Goal: Task Accomplishment & Management: Complete application form

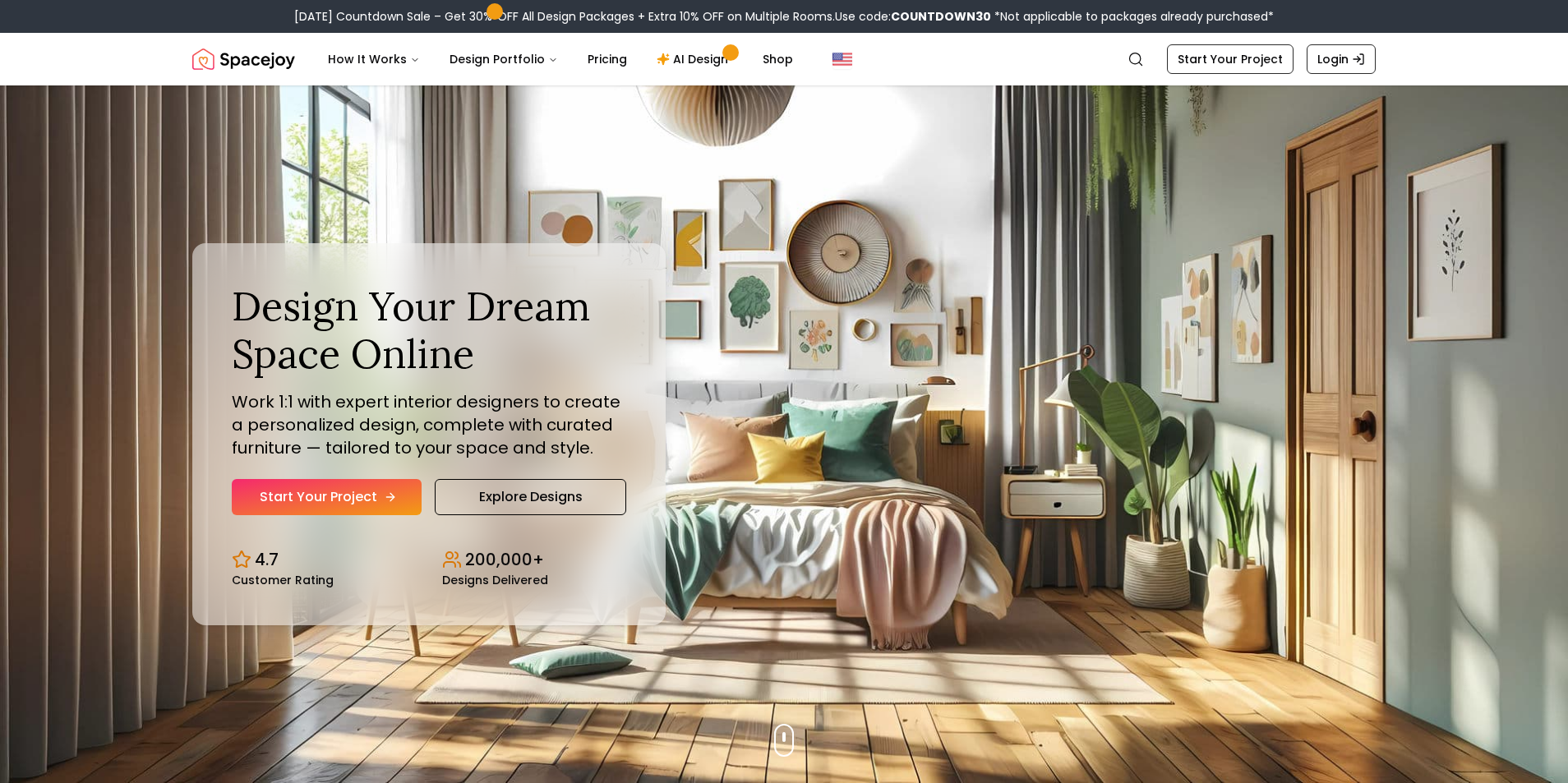
click at [386, 501] on icon "Hero section" at bounding box center [391, 497] width 13 height 13
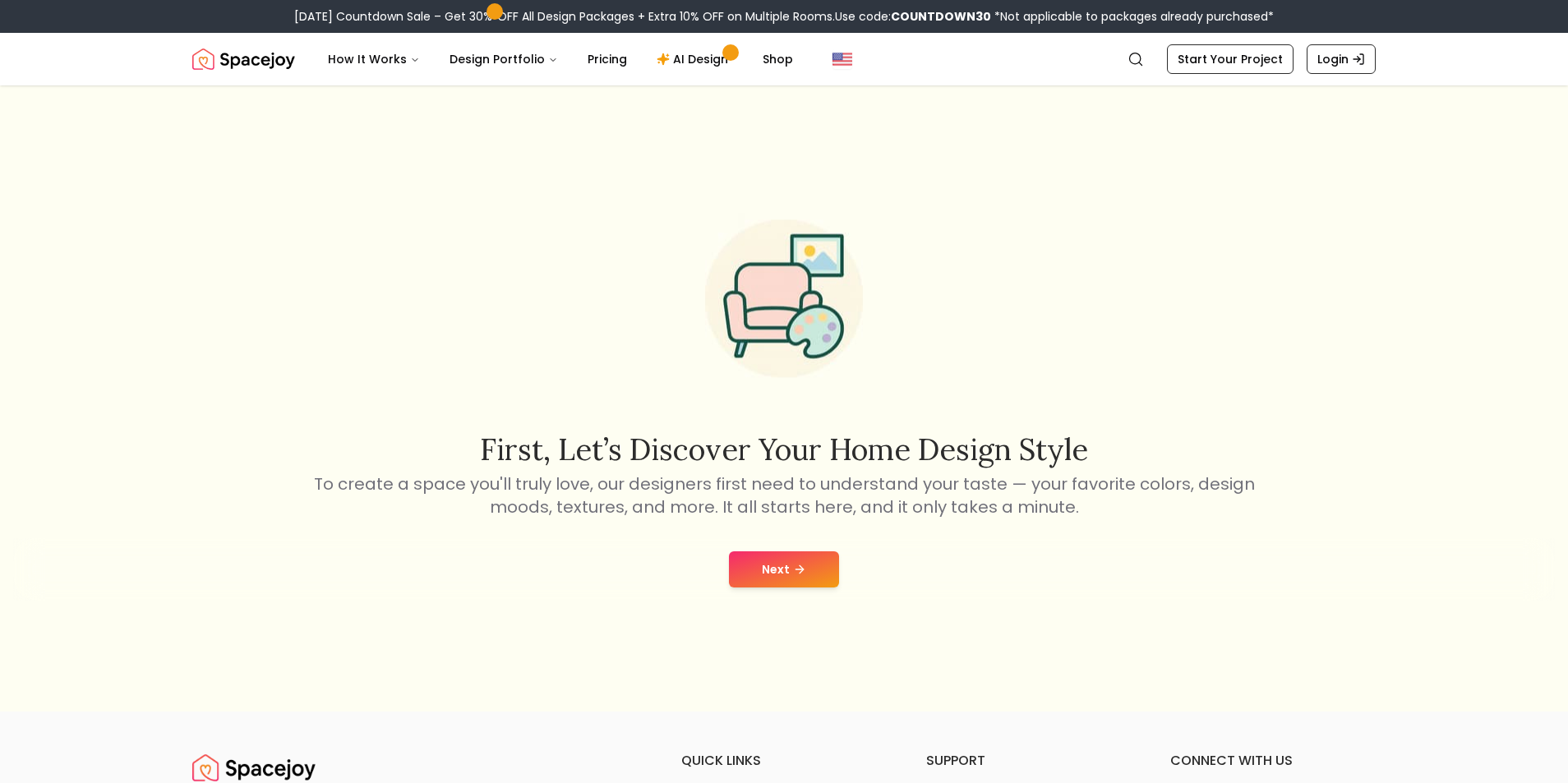
click at [767, 562] on button "Next" at bounding box center [784, 569] width 110 height 36
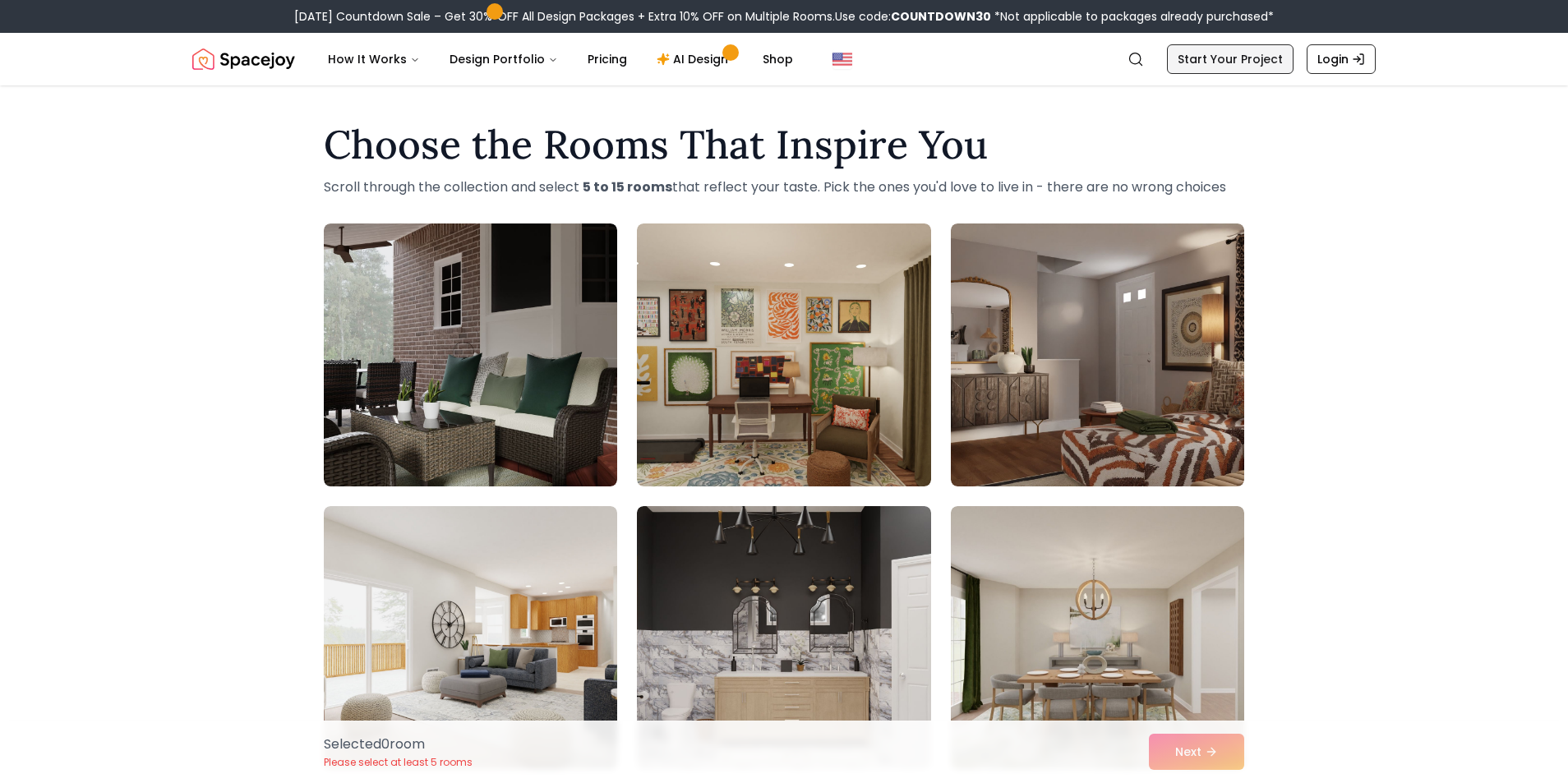
click at [1240, 49] on link "Start Your Project" at bounding box center [1230, 60] width 127 height 30
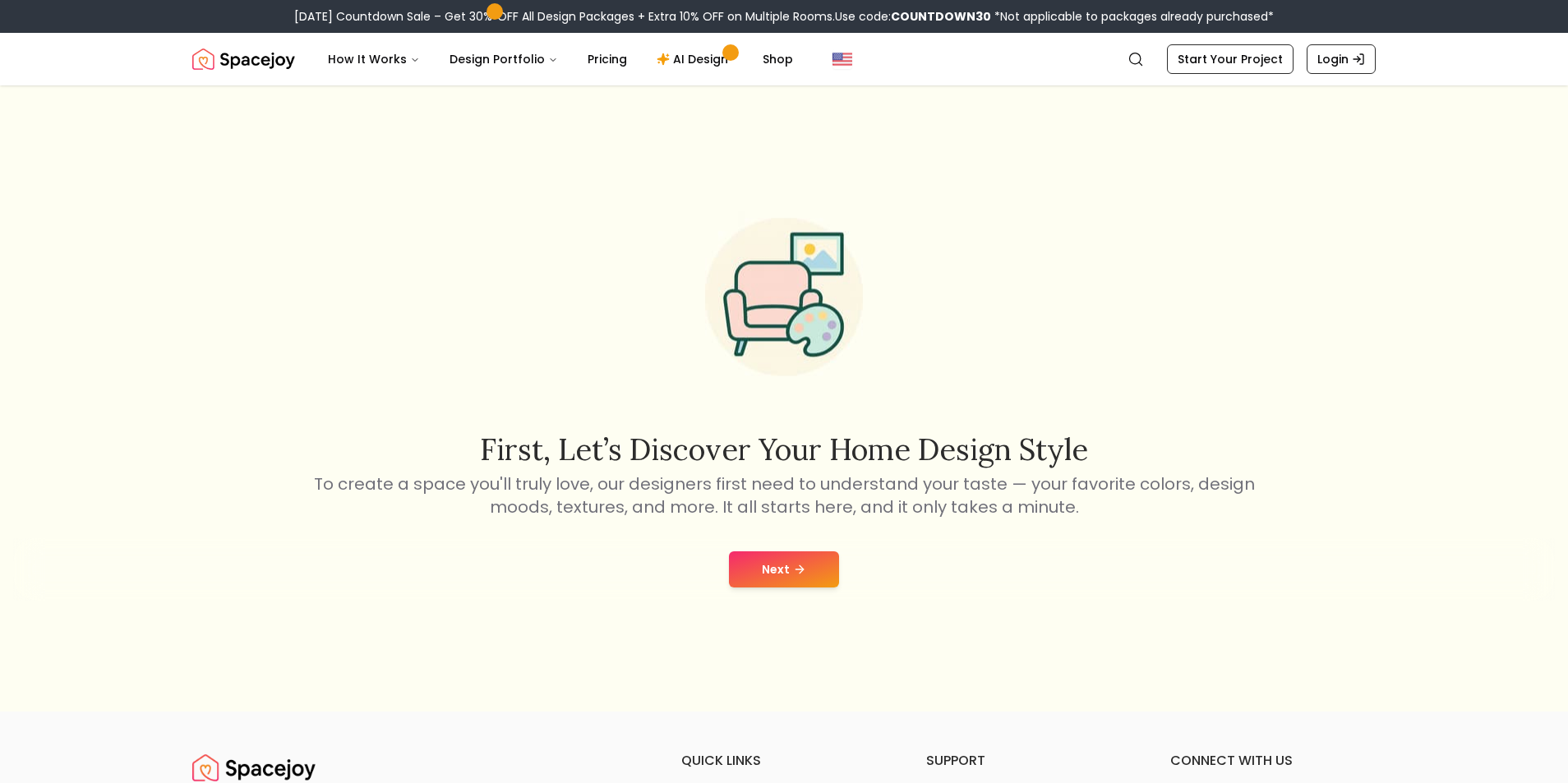
click at [770, 574] on button "Next" at bounding box center [784, 569] width 110 height 36
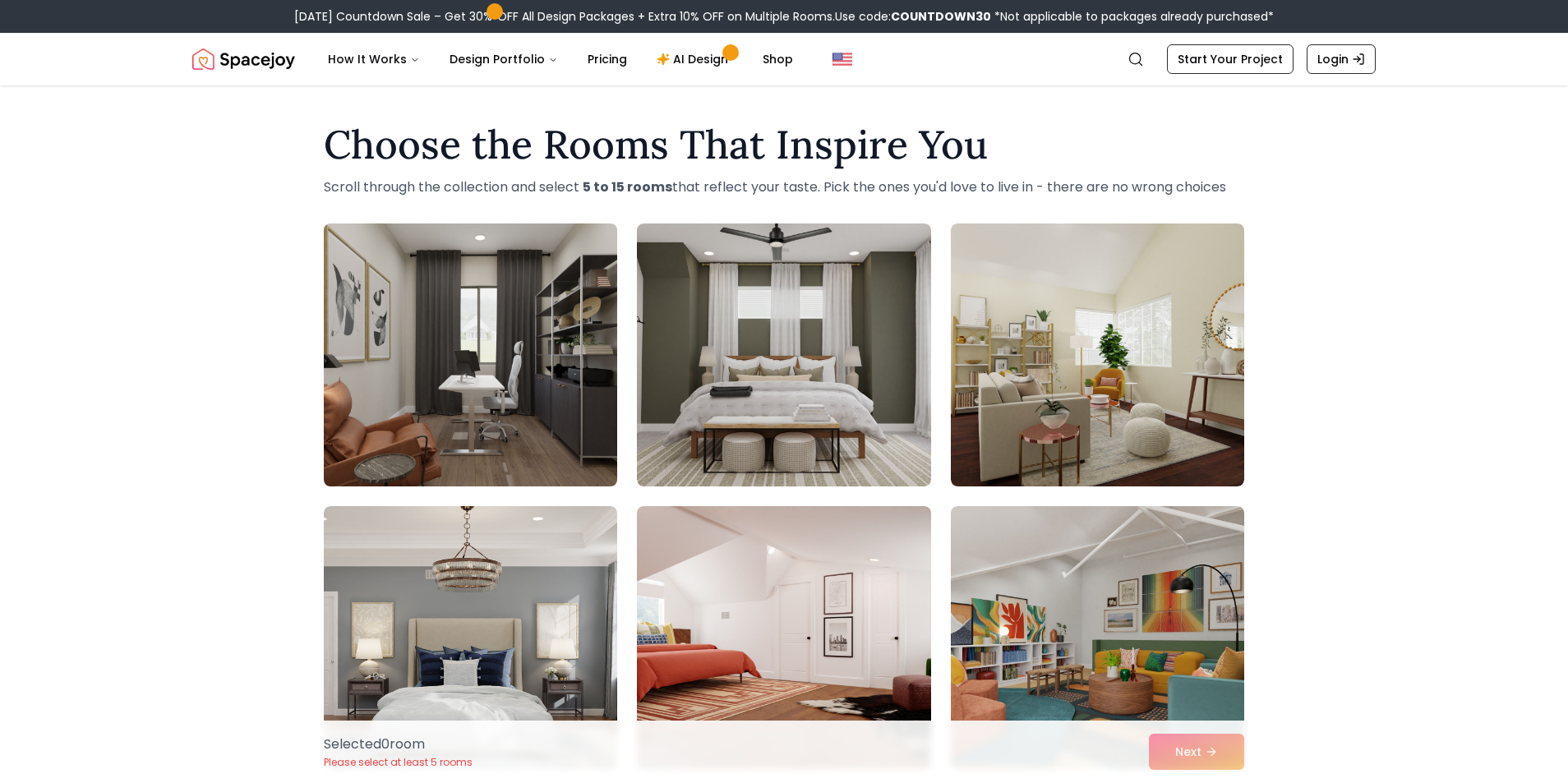
click at [533, 339] on img at bounding box center [470, 355] width 308 height 276
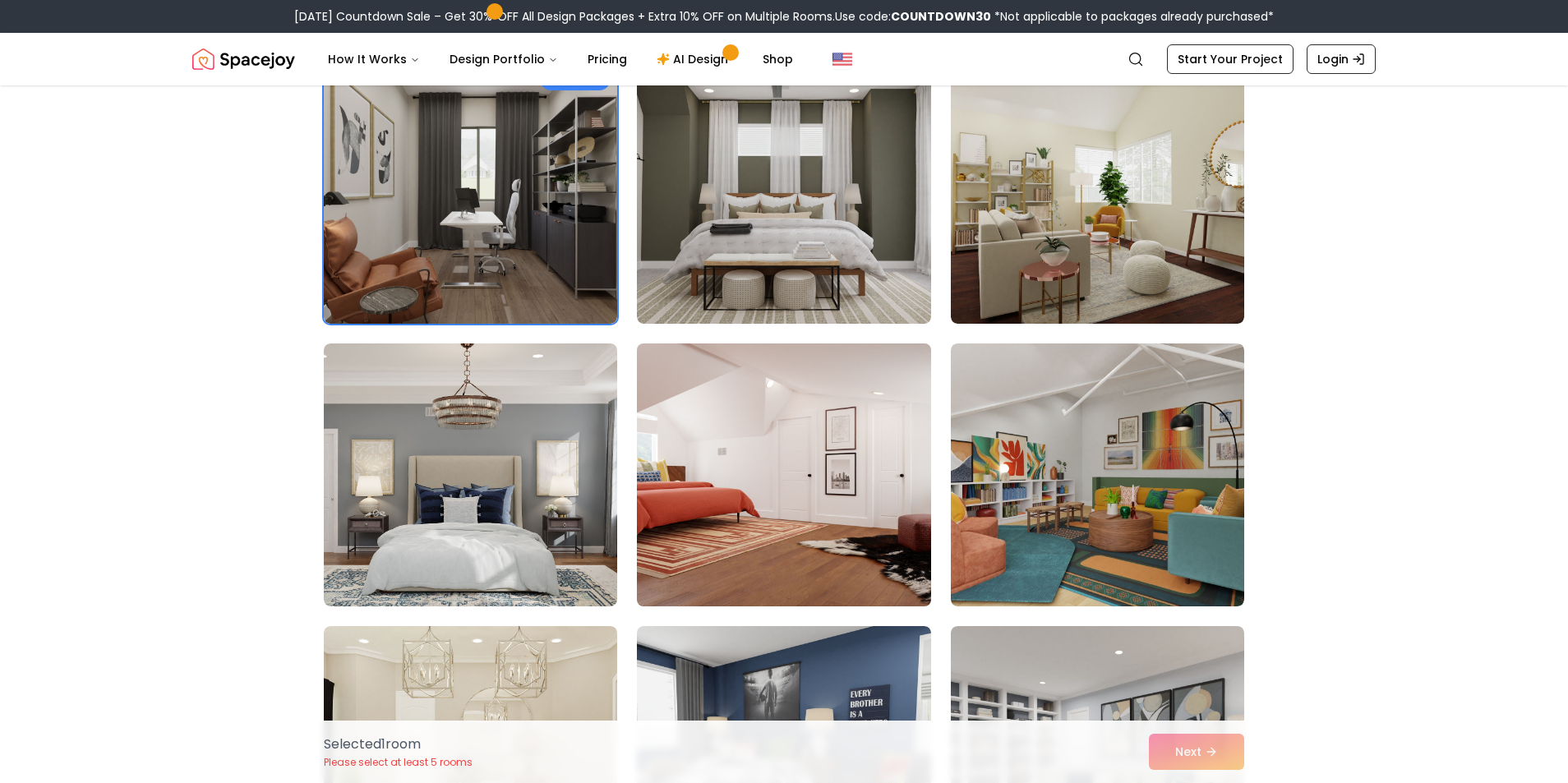
scroll to position [165, 0]
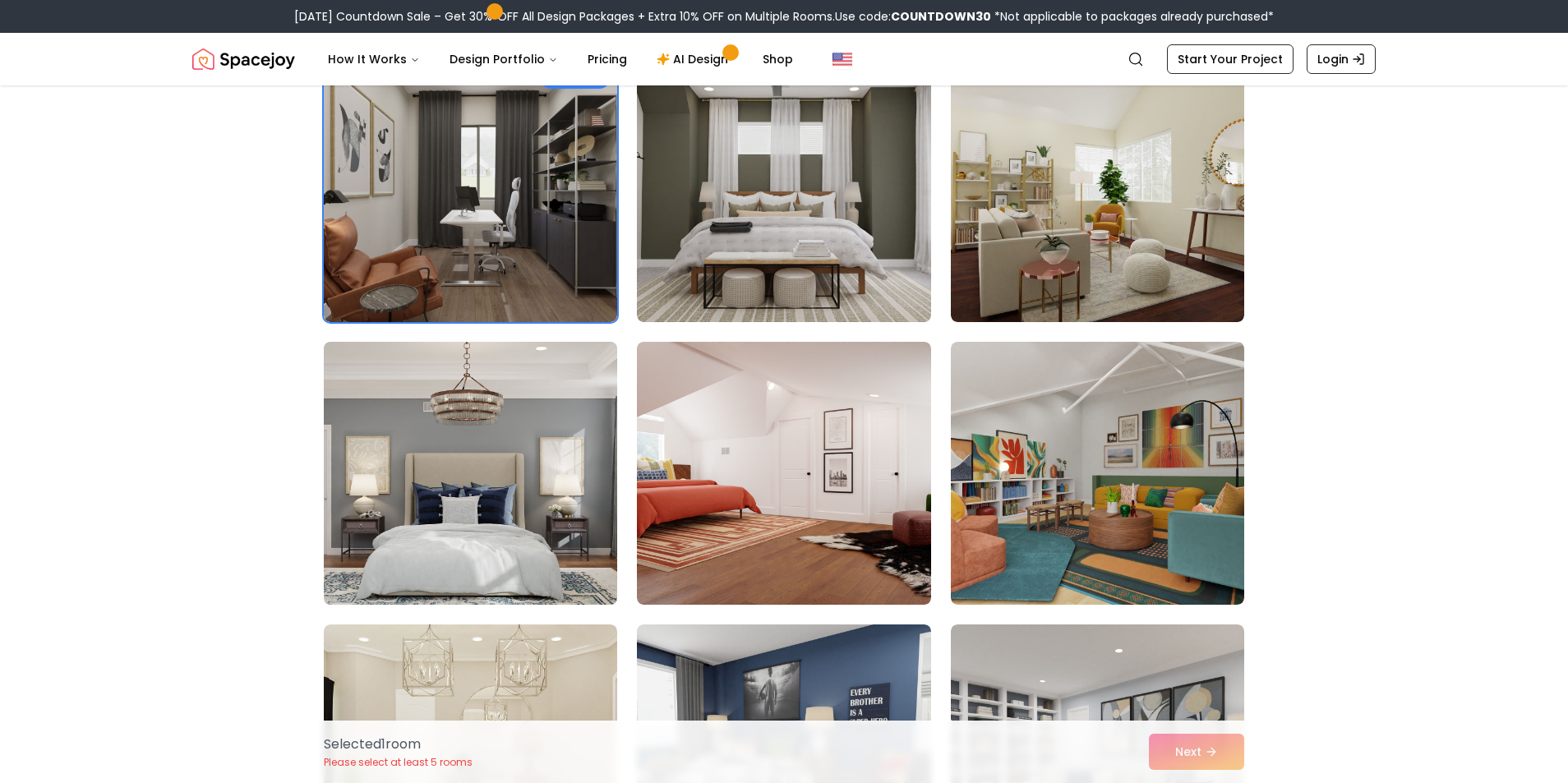
click at [554, 489] on img at bounding box center [470, 473] width 308 height 276
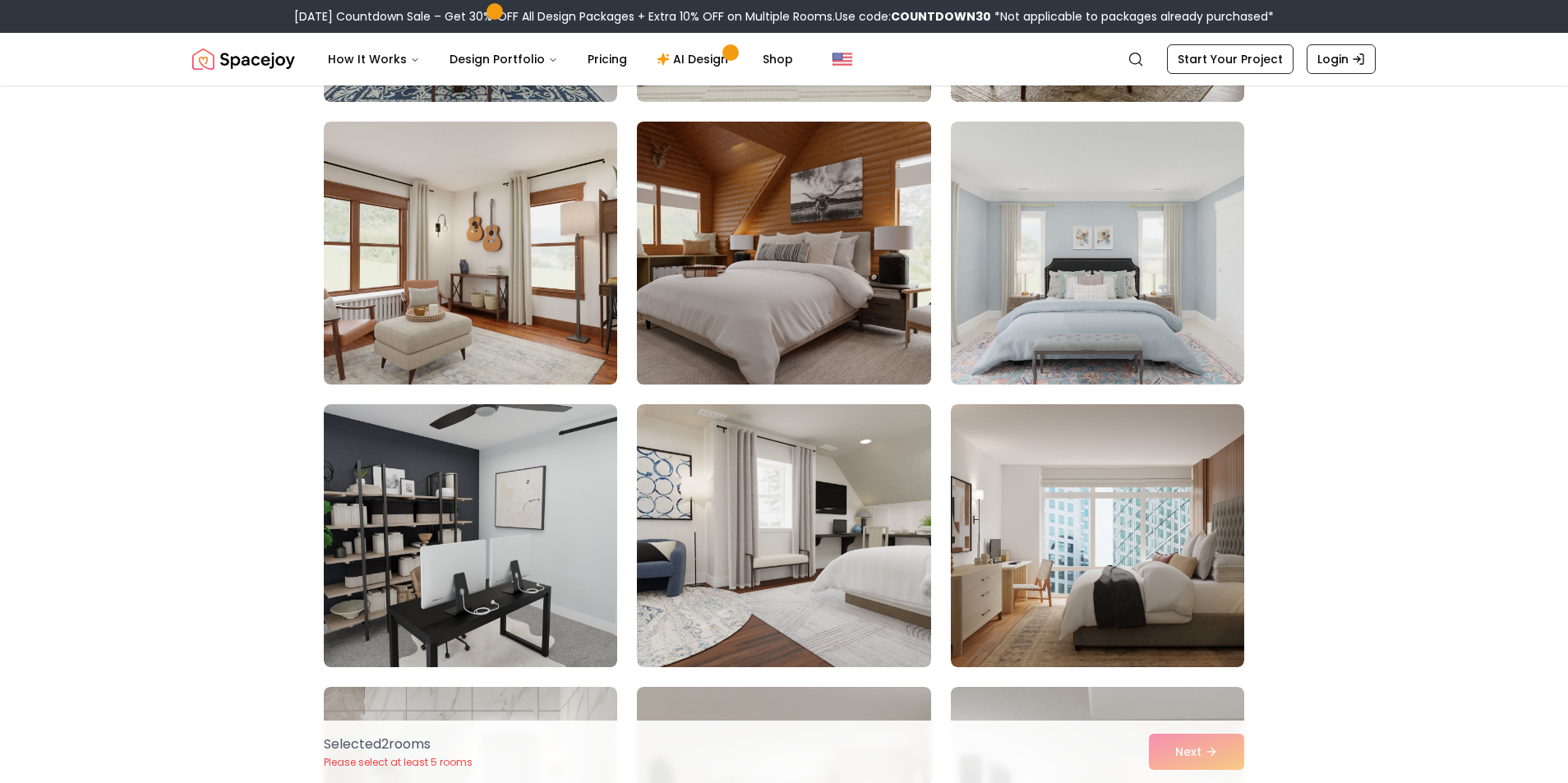
scroll to position [1315, 0]
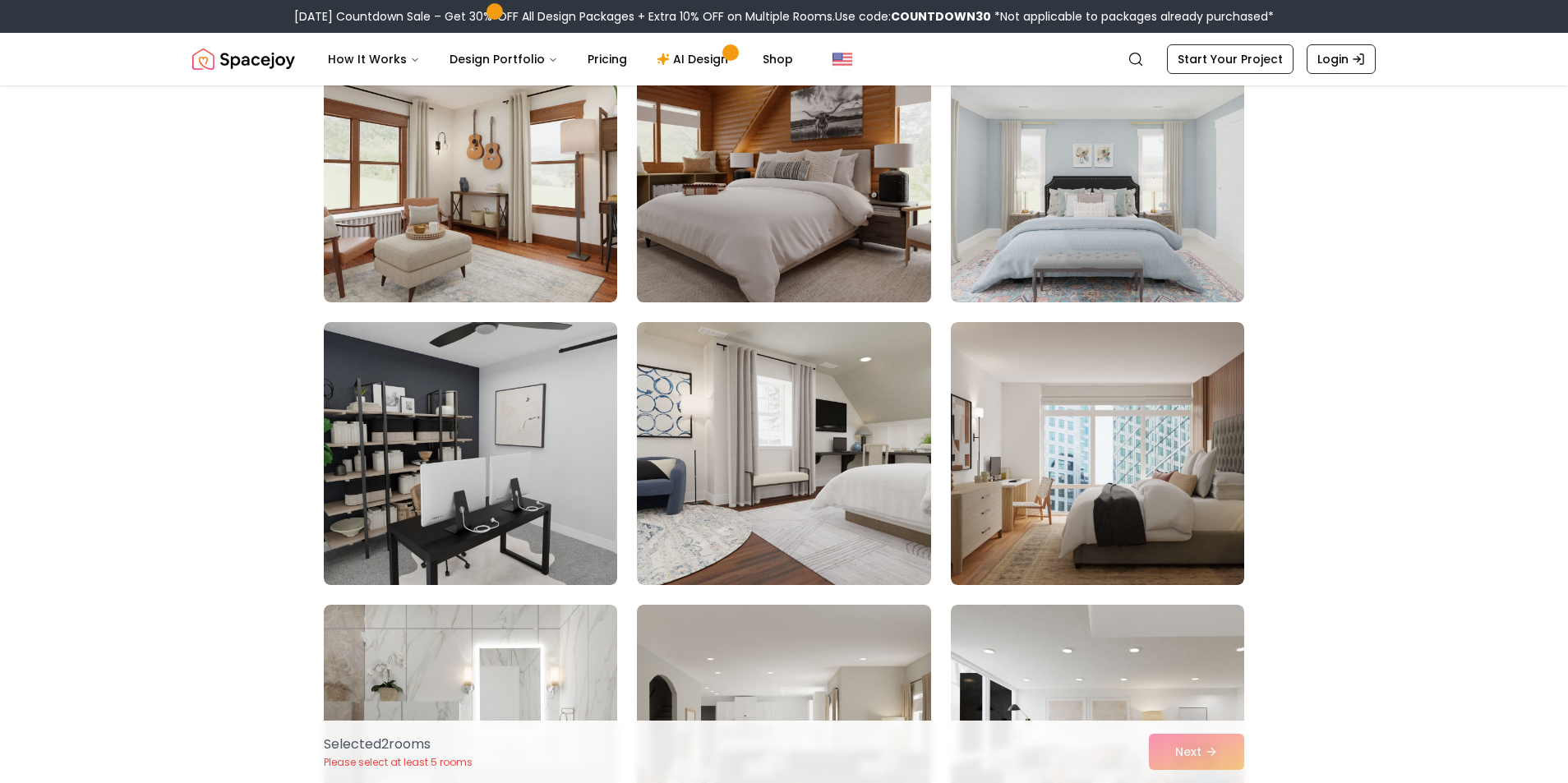
click at [839, 480] on img at bounding box center [784, 454] width 293 height 263
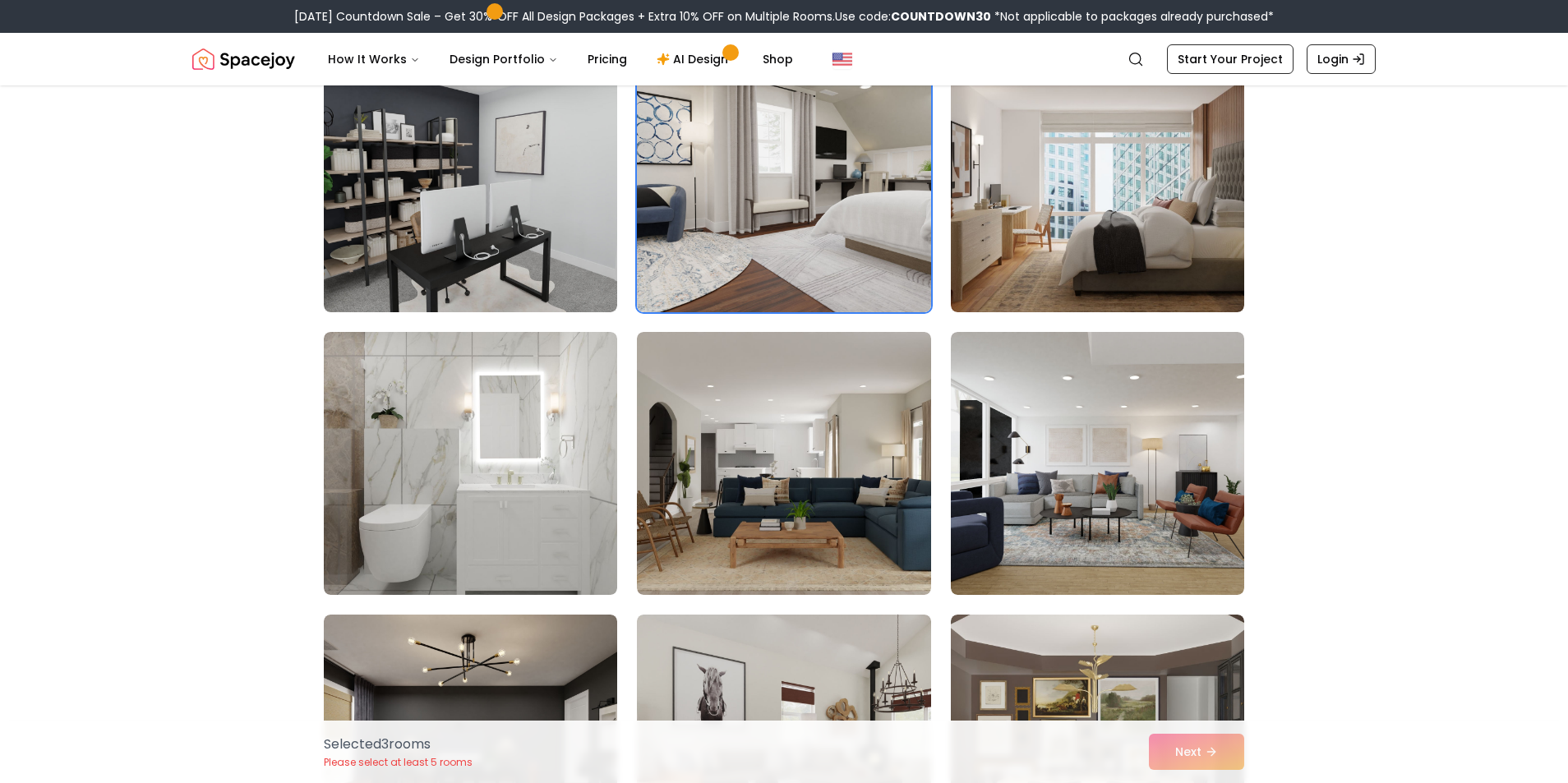
scroll to position [1644, 0]
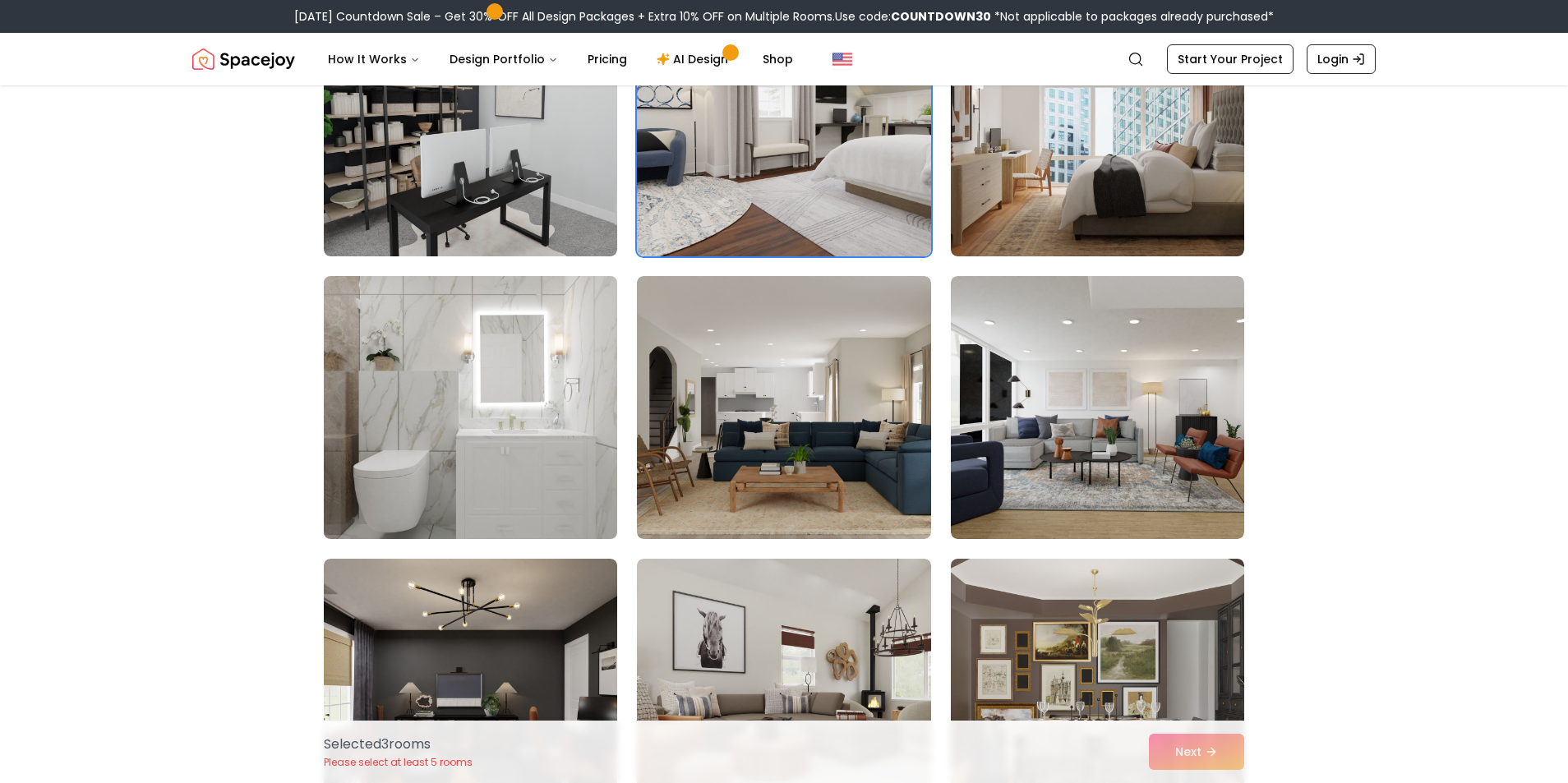
drag, startPoint x: 554, startPoint y: 479, endPoint x: 708, endPoint y: 478, distance: 154.0
click at [555, 479] on img at bounding box center [470, 408] width 308 height 276
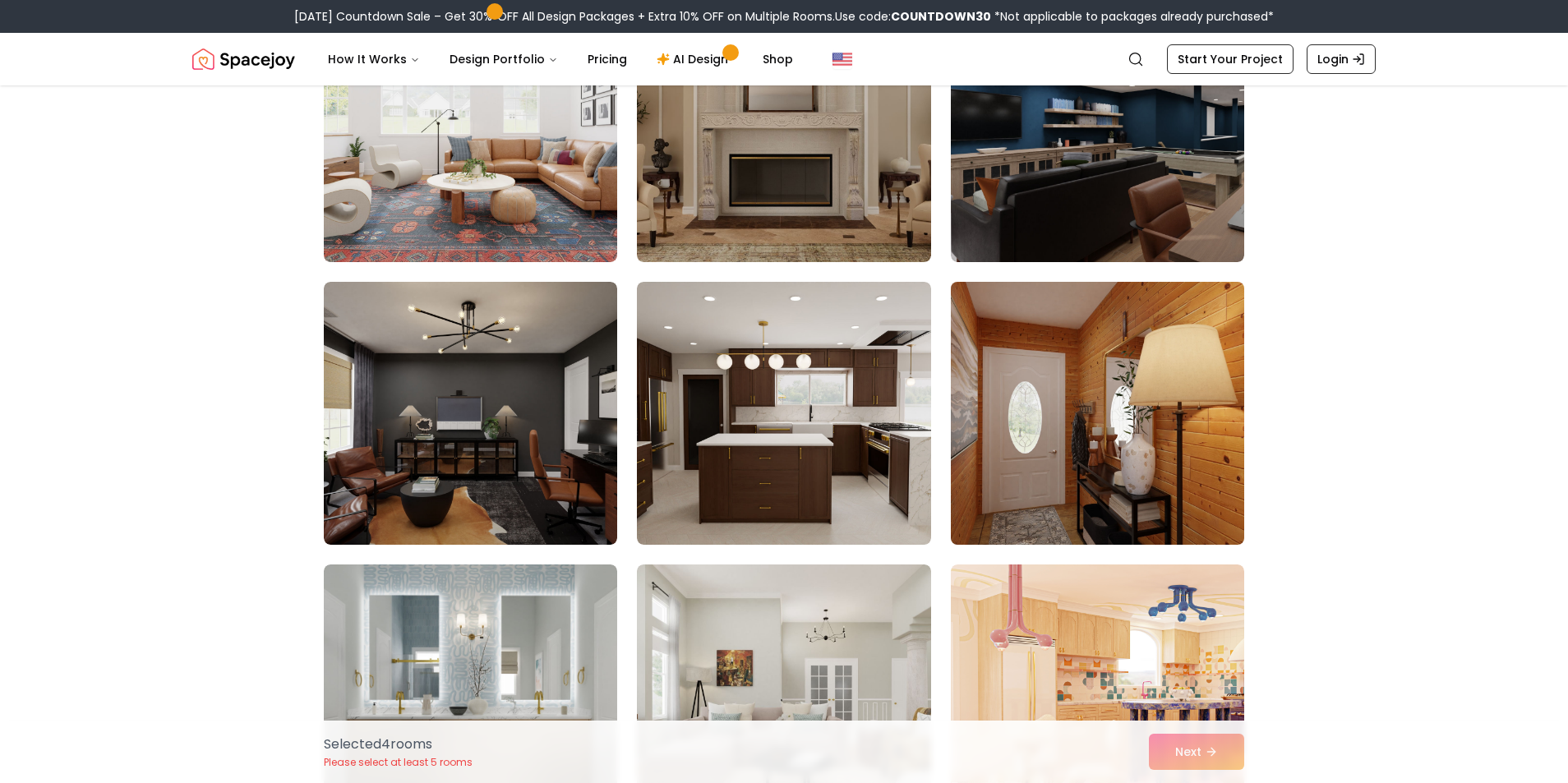
scroll to position [4191, 0]
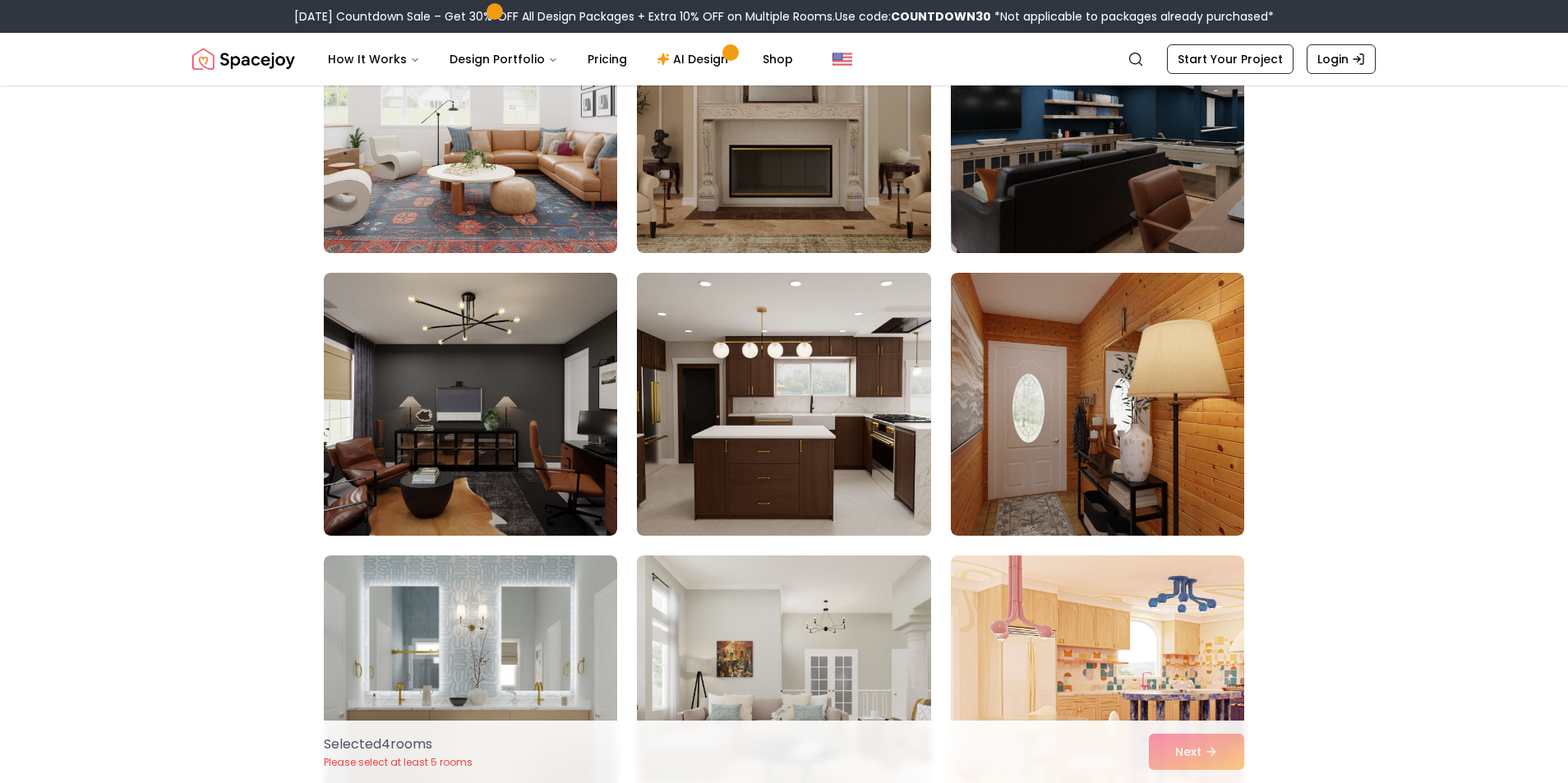
click at [812, 478] on img at bounding box center [784, 405] width 308 height 276
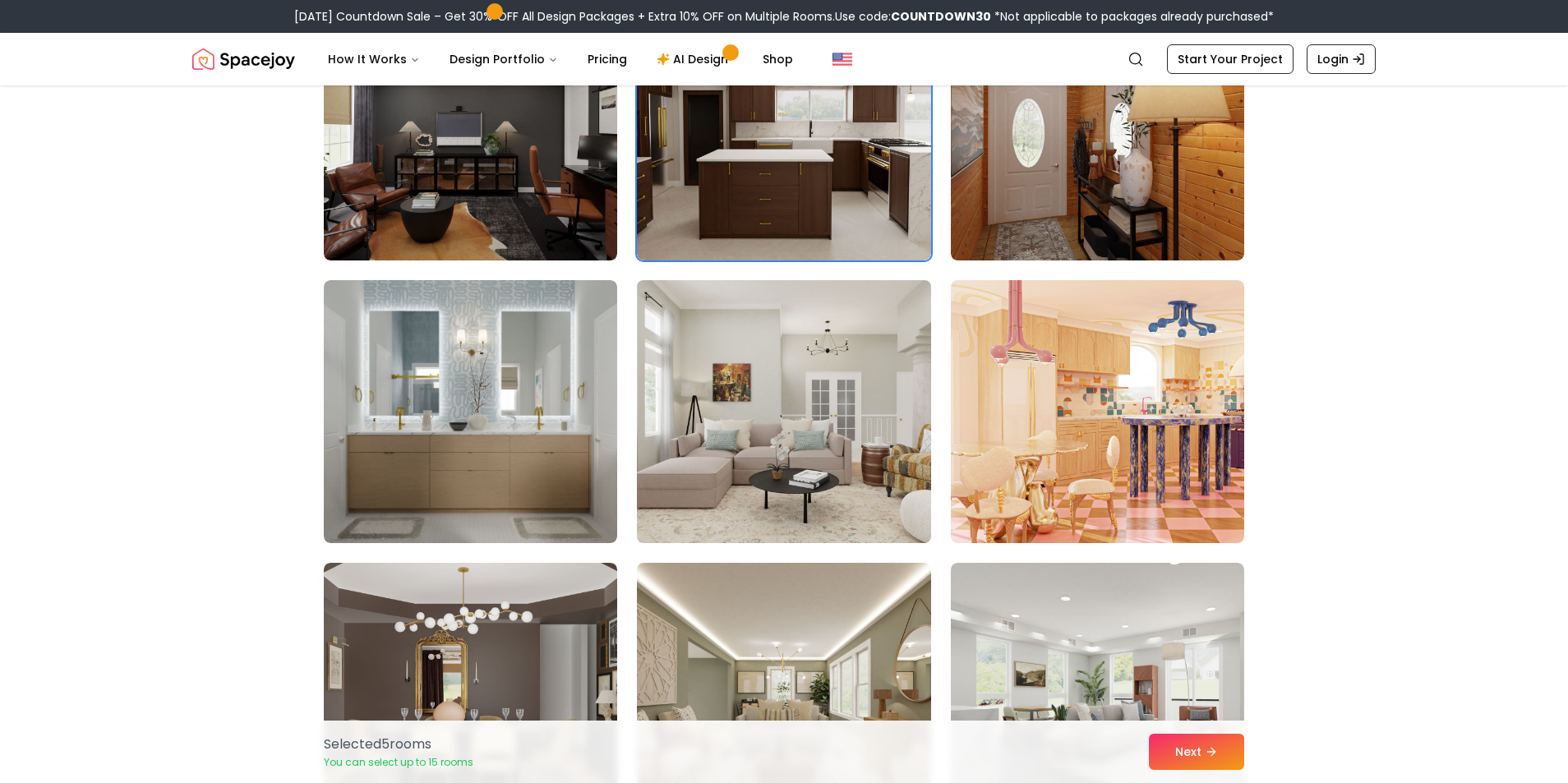
scroll to position [4520, 0]
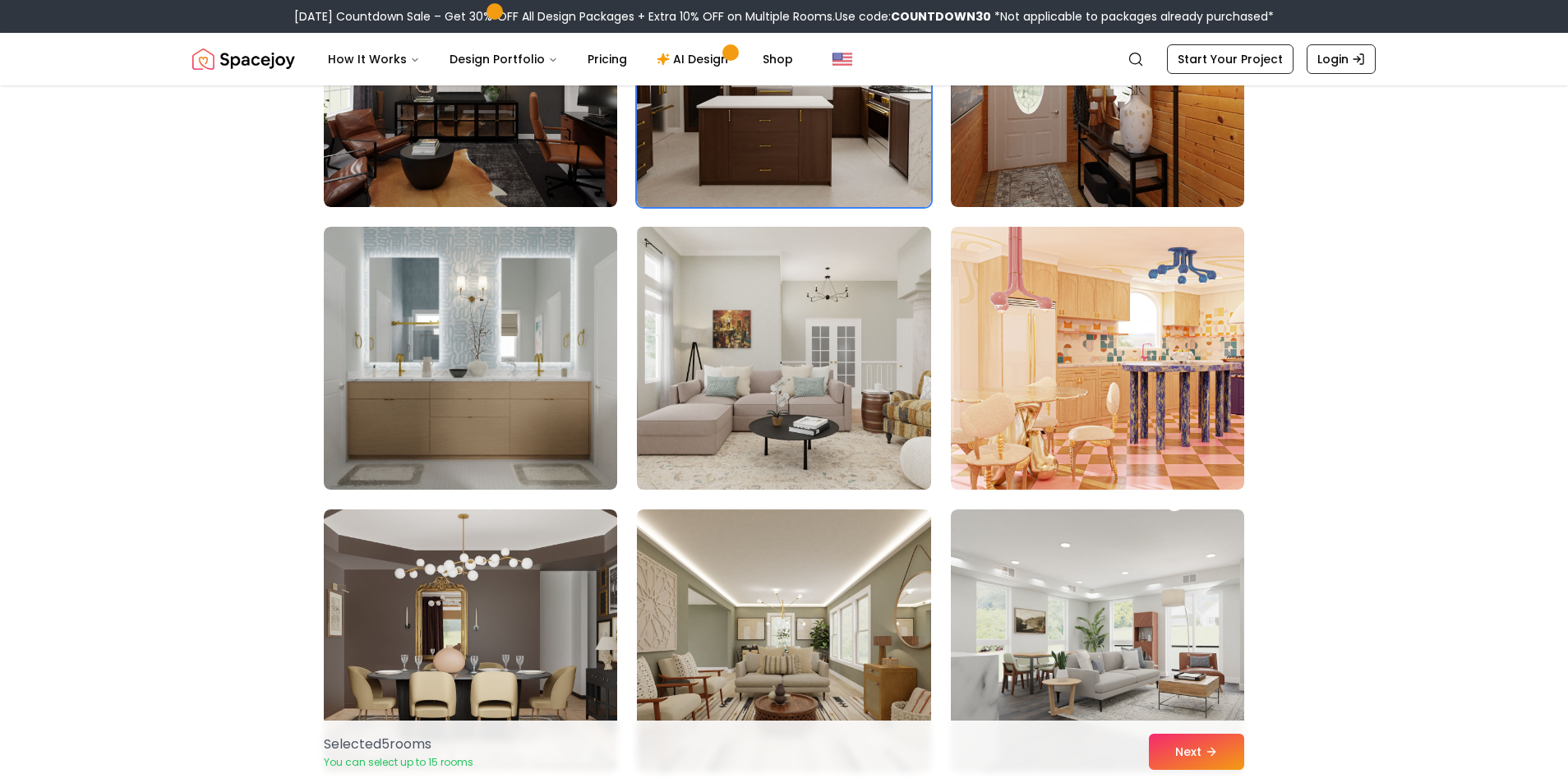
click at [795, 465] on img at bounding box center [784, 358] width 308 height 276
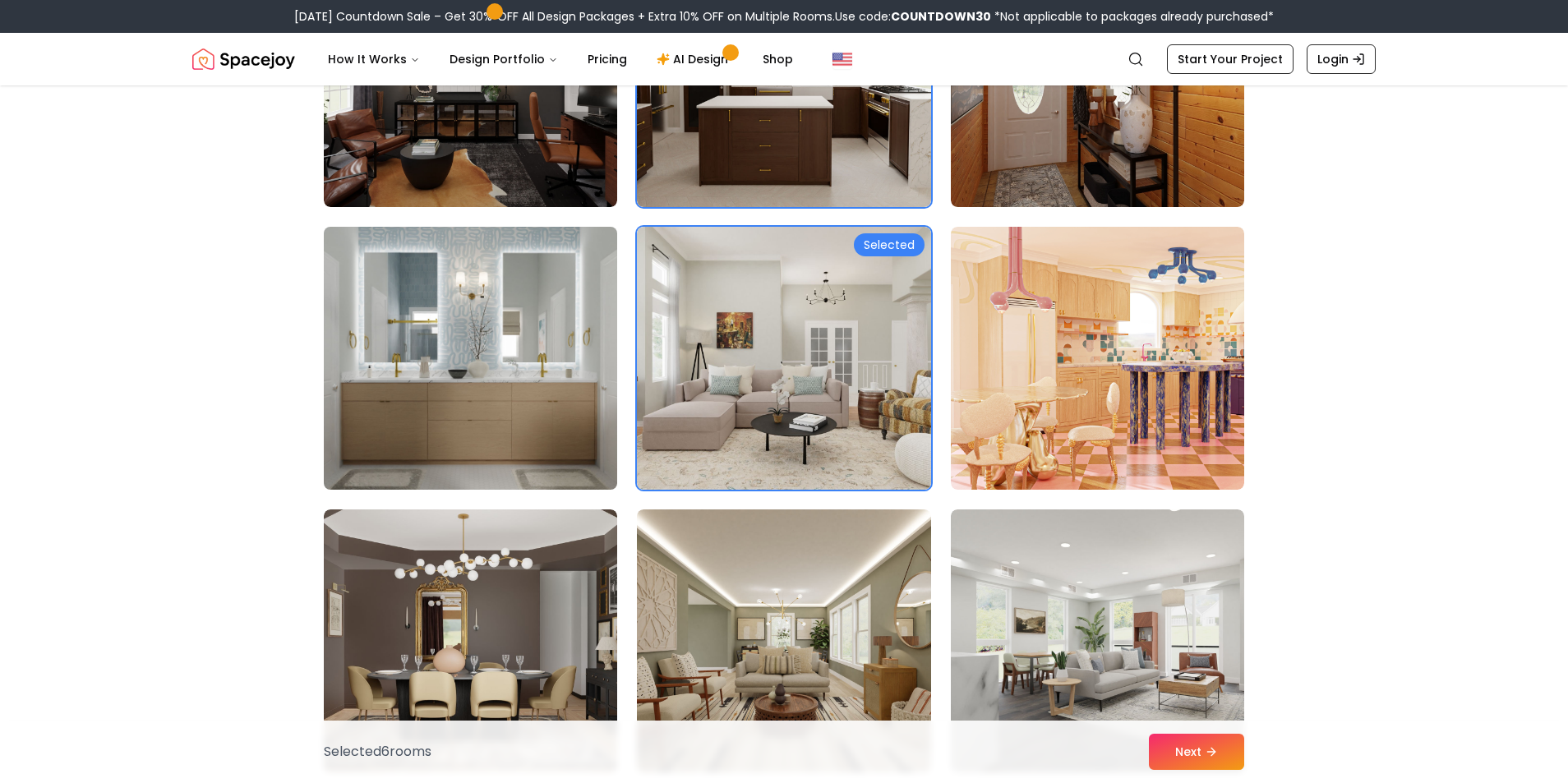
click at [567, 451] on img at bounding box center [470, 358] width 308 height 276
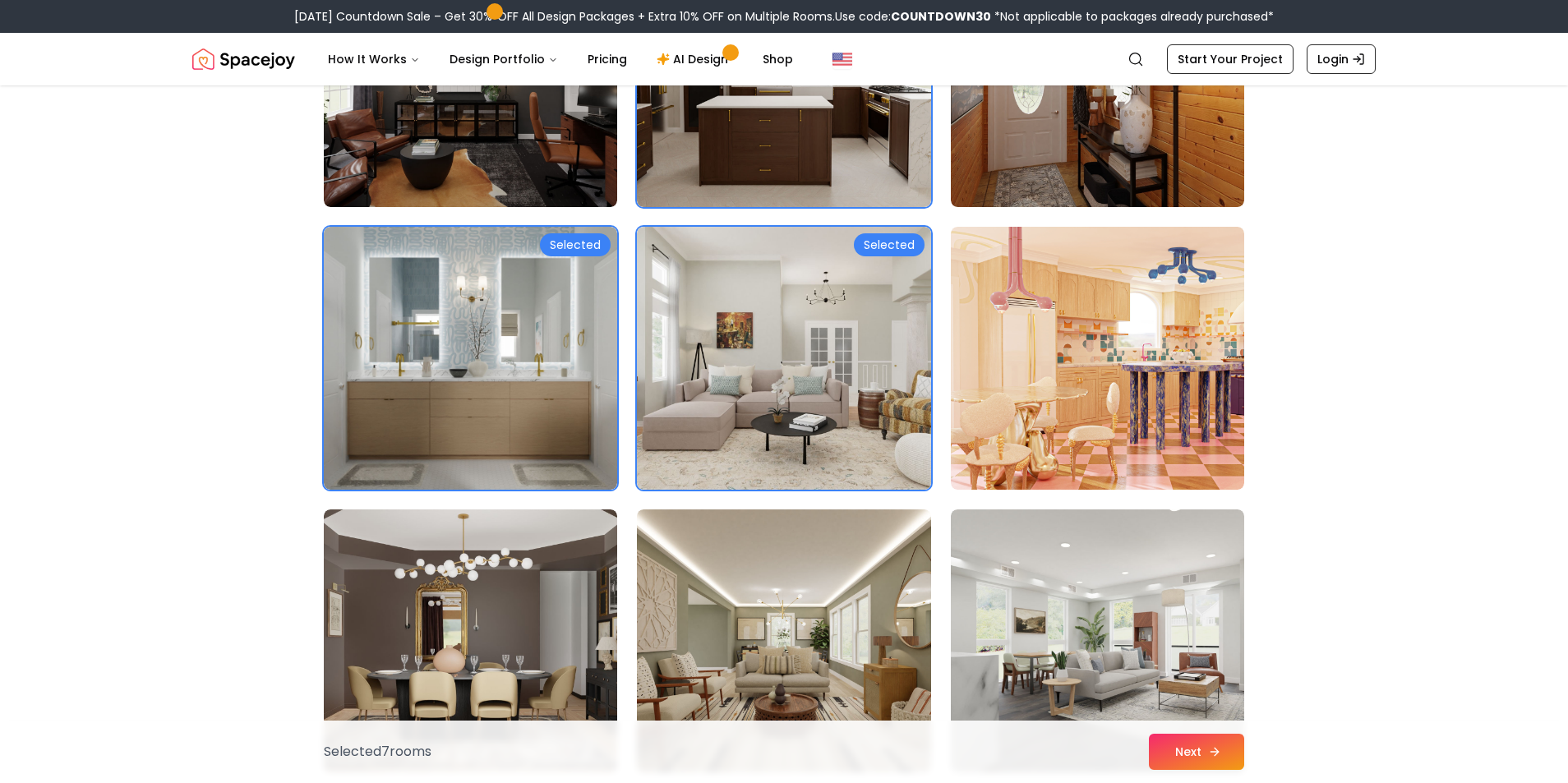
click at [1199, 739] on button "Next" at bounding box center [1196, 752] width 95 height 36
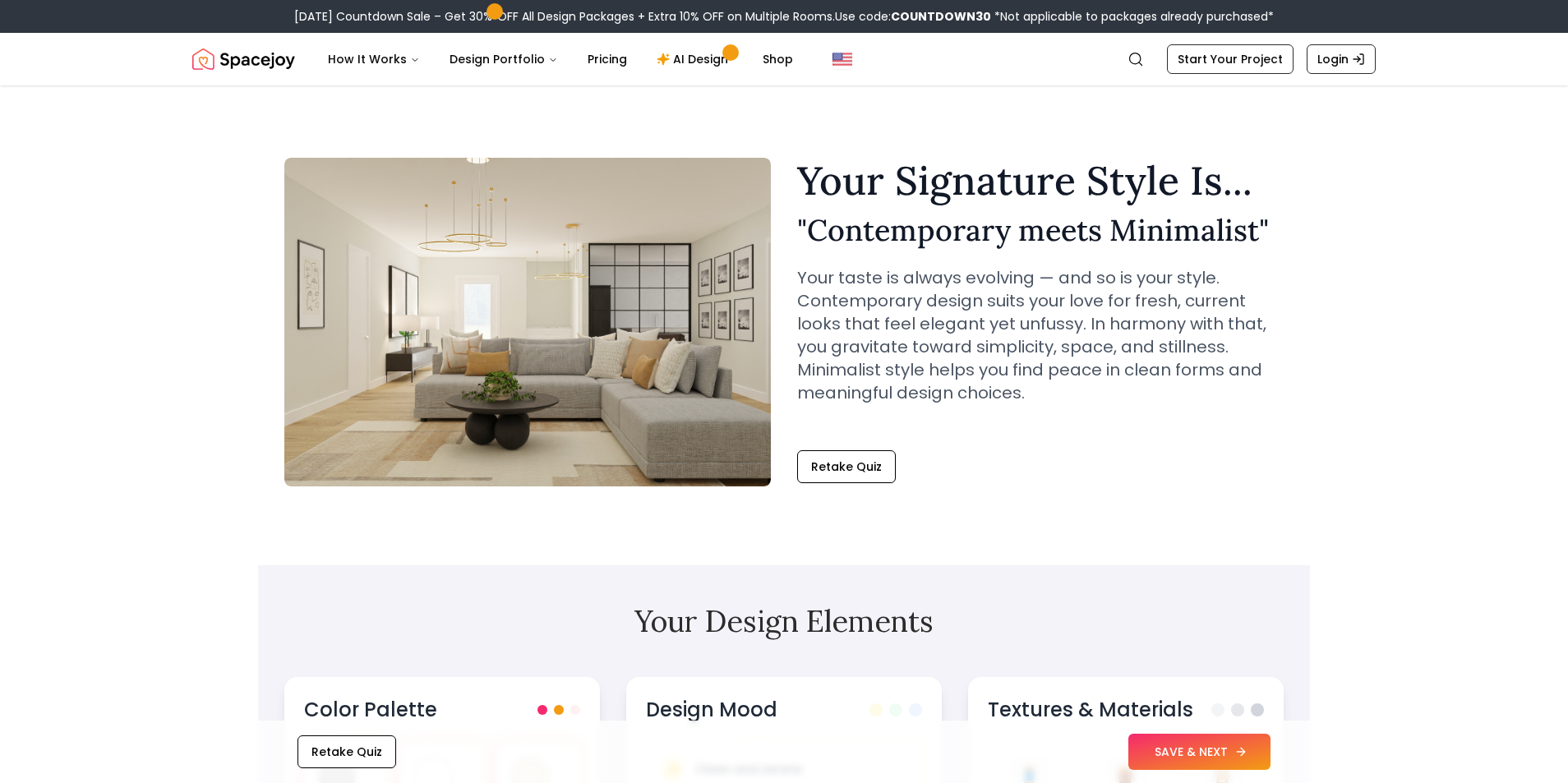
click at [1259, 745] on button "SAVE & NEXT" at bounding box center [1199, 752] width 142 height 36
